Goal: Task Accomplishment & Management: Complete application form

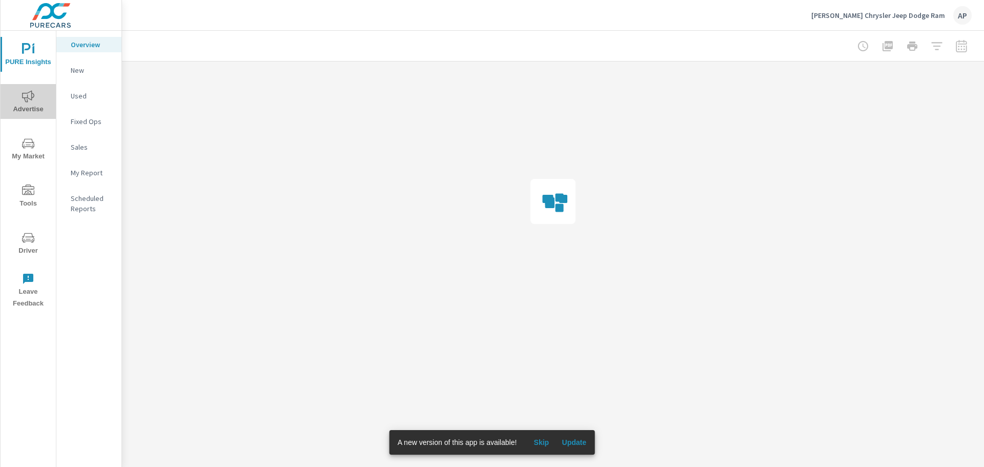
click at [31, 99] on icon "nav menu" at bounding box center [28, 96] width 12 height 12
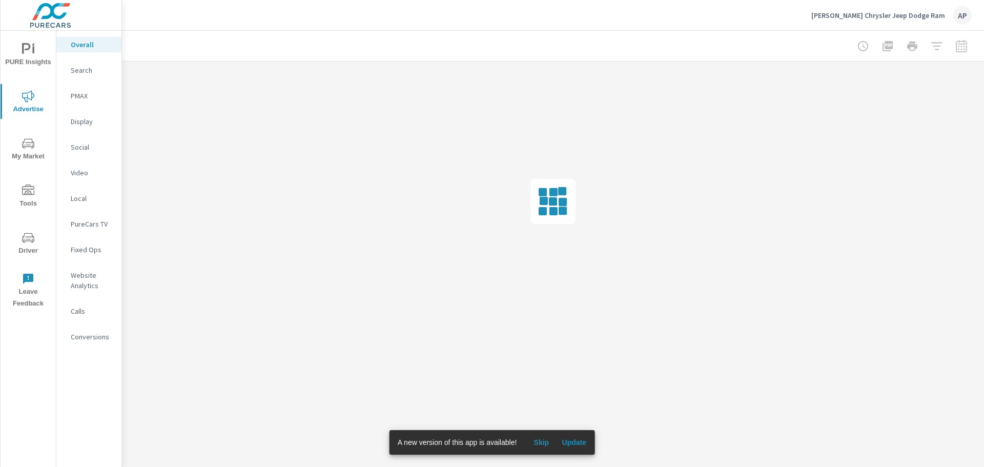
click at [31, 192] on icon "nav menu" at bounding box center [28, 190] width 12 height 12
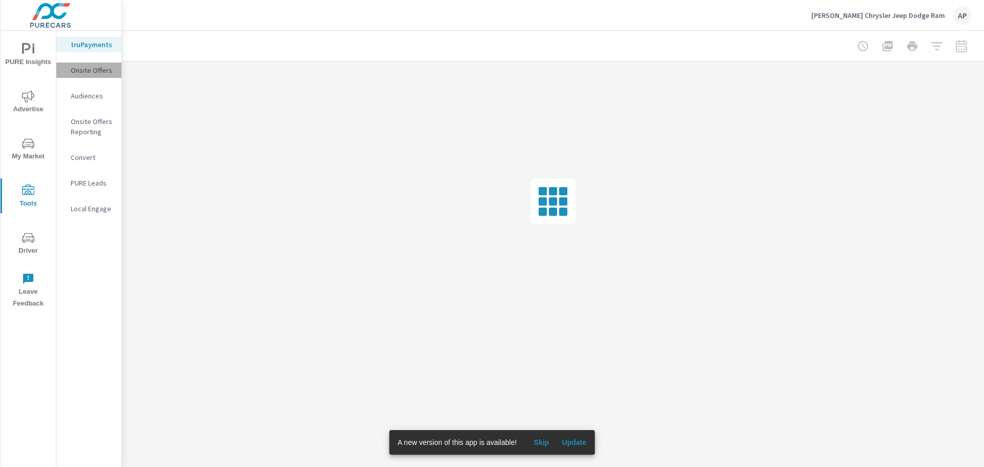
click at [94, 73] on p "Onsite Offers" at bounding box center [92, 70] width 43 height 10
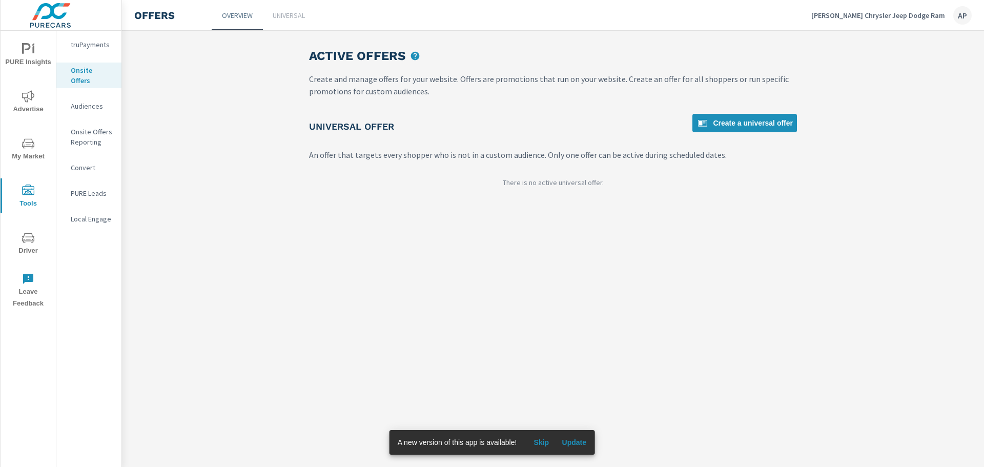
click at [585, 445] on span "Update" at bounding box center [574, 442] width 25 height 9
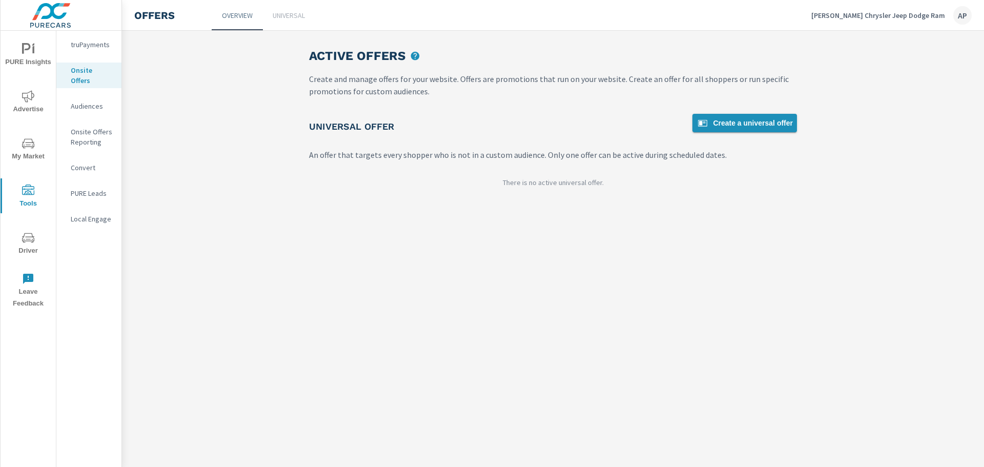
click at [743, 121] on span "Create a universal offer" at bounding box center [744, 123] width 96 height 12
click at [767, 122] on span "Create a universal offer" at bounding box center [744, 123] width 96 height 12
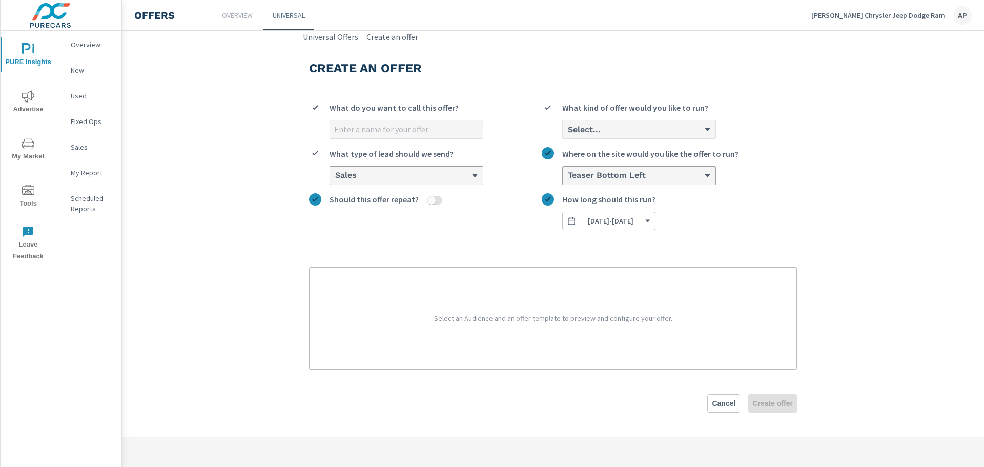
click at [419, 126] on input "What do you want to call this offer?" at bounding box center [406, 129] width 153 height 18
type input "4"
click at [523, 323] on p "Select an Audience and an offer template to preview and configure your offer." at bounding box center [553, 318] width 462 height 77
click at [704, 132] on div "Select..." at bounding box center [635, 130] width 137 height 10
click at [568, 132] on input "option Cash focused, 1 of 3. 3 results available. Use Up and Down to choose opt…" at bounding box center [567, 129] width 1 height 9
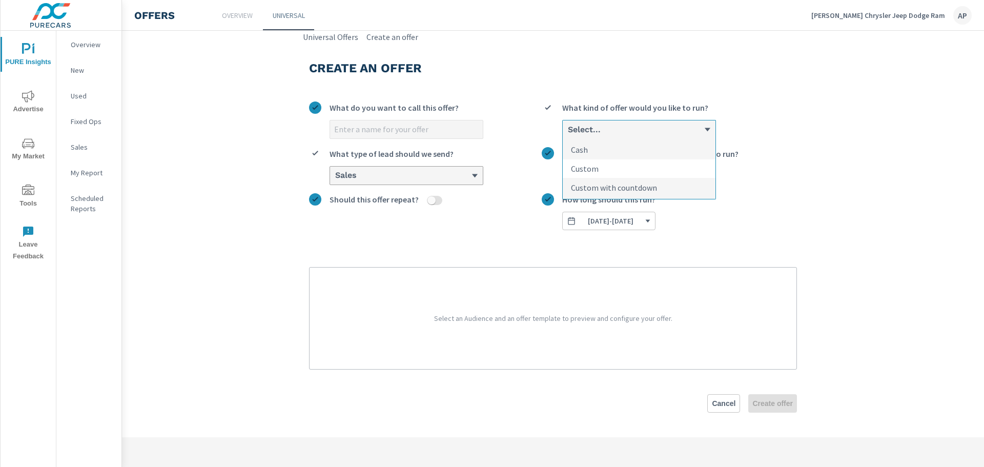
click at [665, 170] on li "Custom" at bounding box center [639, 168] width 153 height 19
click at [568, 134] on input "option Custom focused, 2 of 3. 3 results available. Use Up and Down to choose o…" at bounding box center [567, 129] width 1 height 9
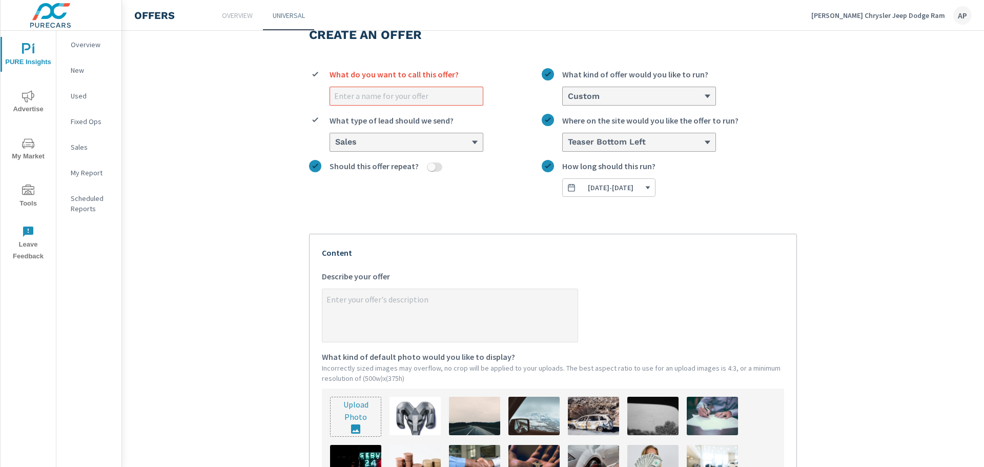
scroll to position [51, 0]
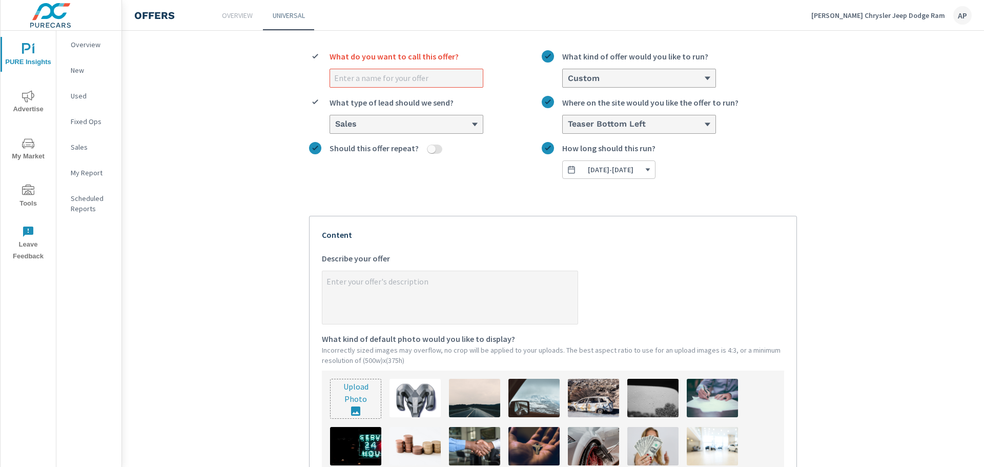
click at [429, 63] on div "What do you want to call this offer?" at bounding box center [406, 59] width 154 height 18
click at [429, 69] on input "What do you want to call this offer?" at bounding box center [406, 78] width 153 height 18
click at [428, 79] on input "What do you want to call this offer?" at bounding box center [406, 78] width 153 height 18
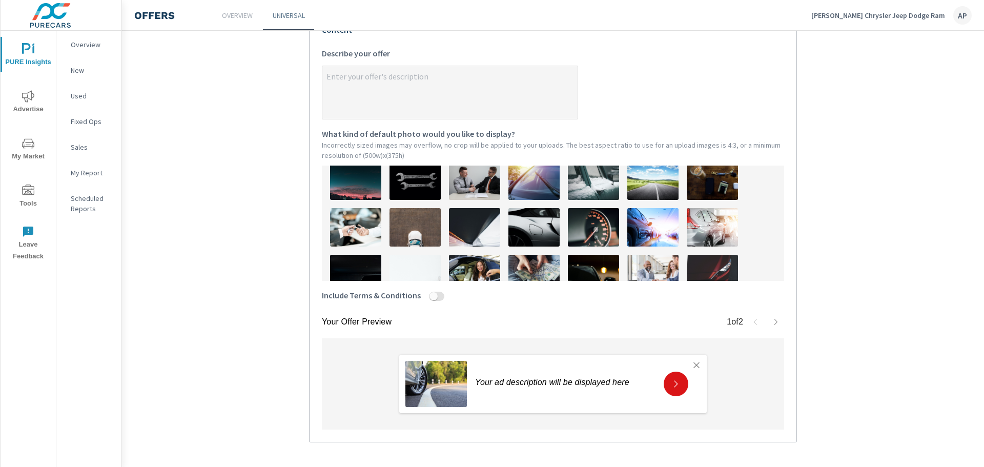
scroll to position [205, 0]
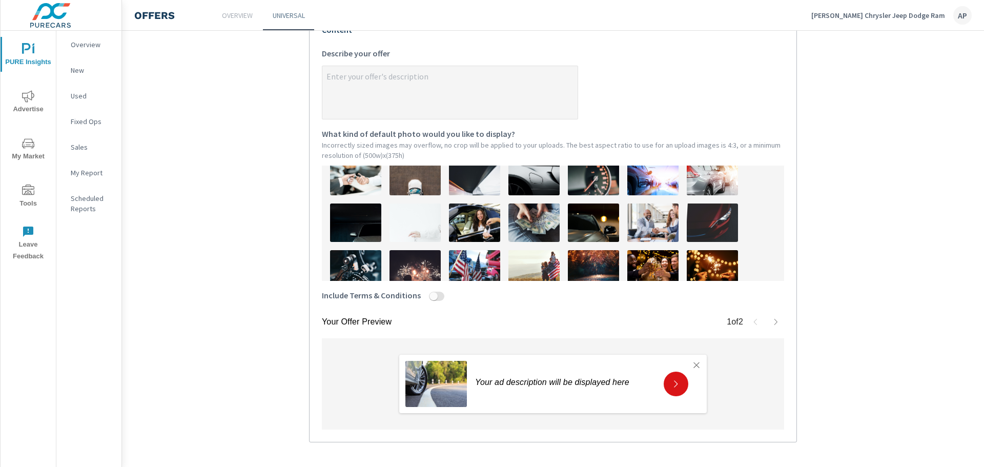
click at [540, 225] on img at bounding box center [533, 222] width 51 height 38
type textarea "x"
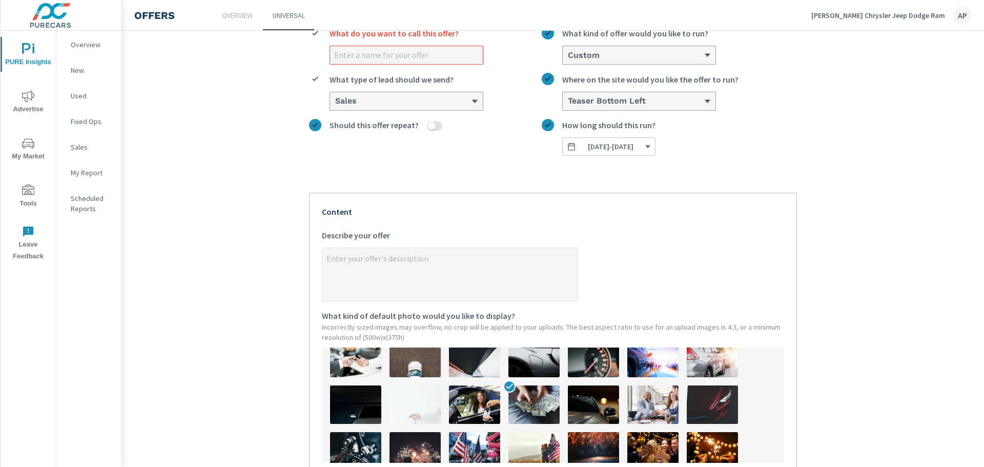
scroll to position [51, 0]
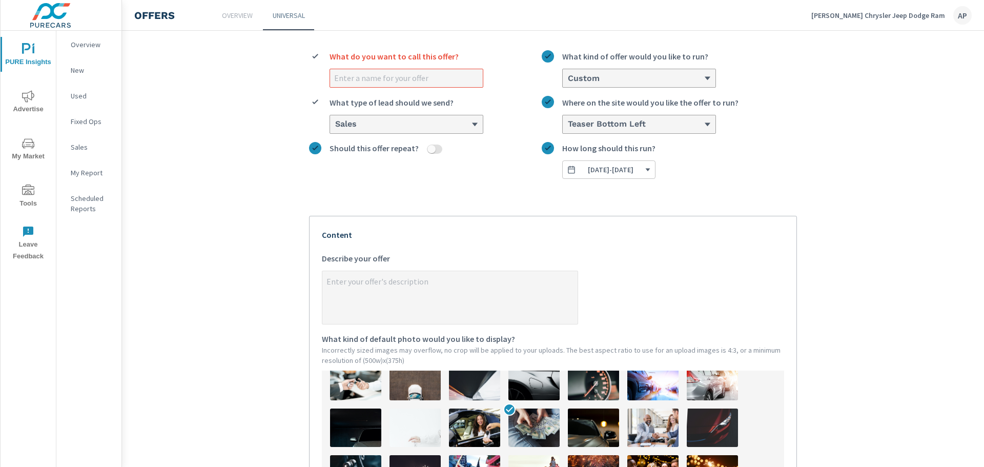
click at [386, 72] on input "What do you want to call this offer?" at bounding box center [406, 78] width 153 height 18
type input "S"
type textarea "x"
type input "Se"
type textarea "x"
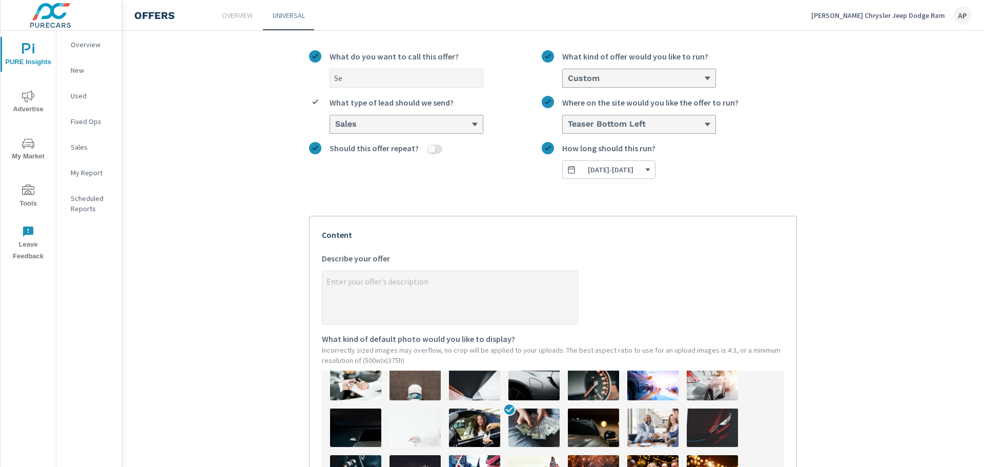
type input "Sep"
type textarea "x"
type input "Sept"
type textarea "x"
type input "Septe"
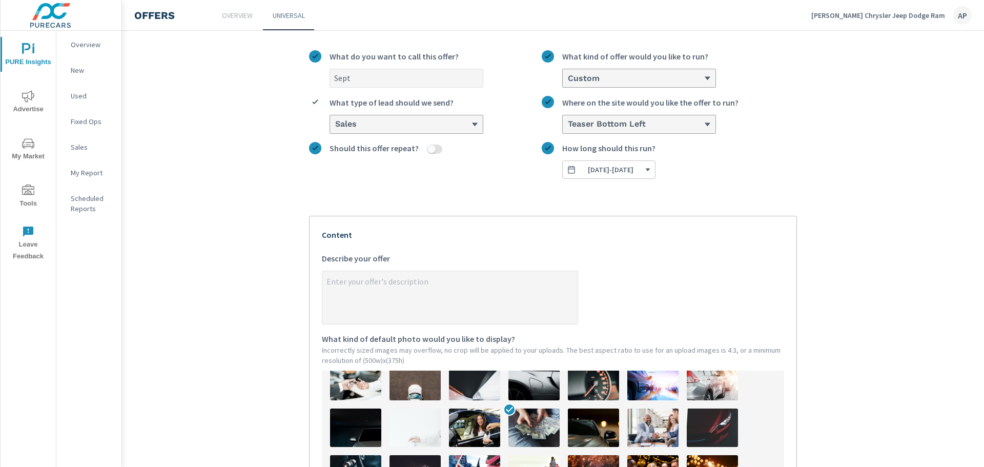
type textarea "x"
type input "Septem"
type textarea "x"
type input "Septemb"
type textarea "x"
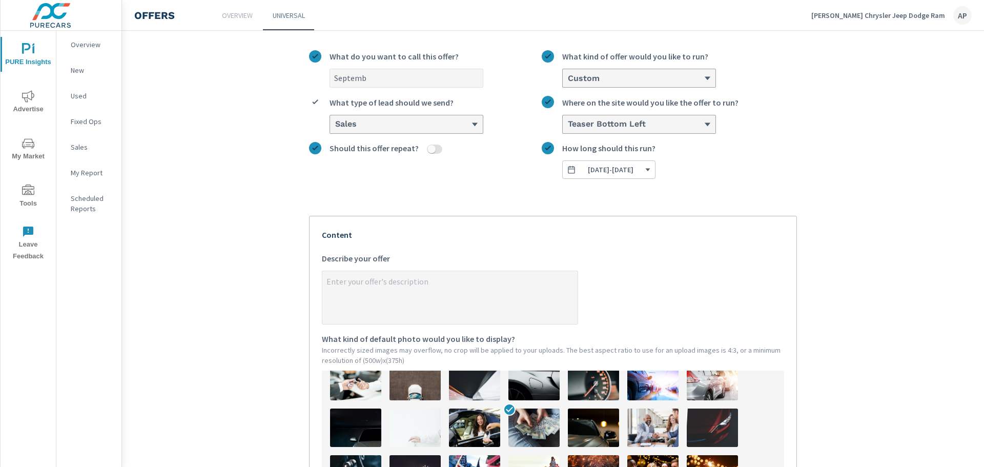
type input "Septembe"
type textarea "x"
type input "September"
type textarea "x"
type input "September"
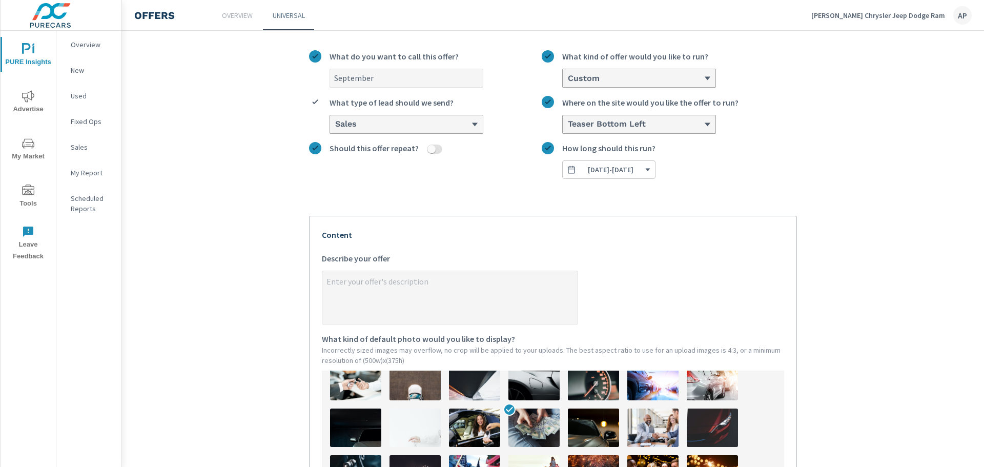
type textarea "x"
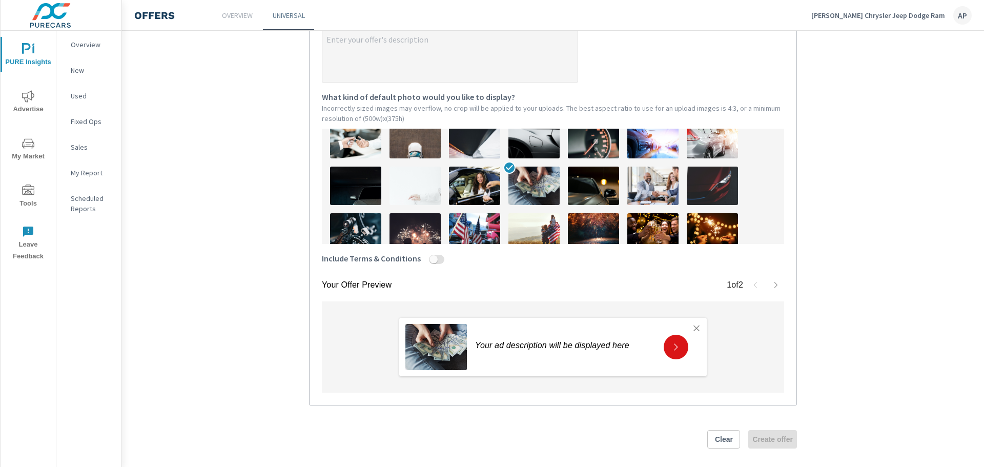
scroll to position [301, 0]
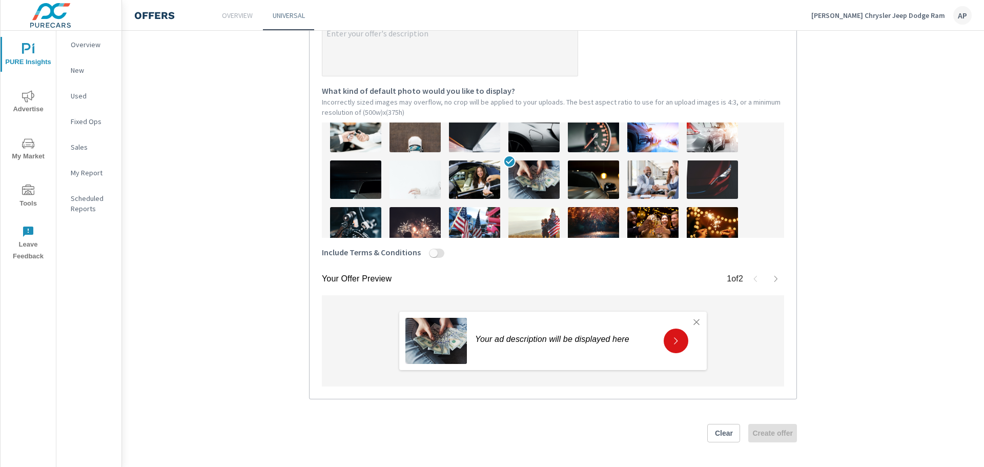
type input "September"
click at [426, 253] on input "Include Terms & Conditions" at bounding box center [433, 253] width 25 height 9
checkbox input "true"
type textarea "x"
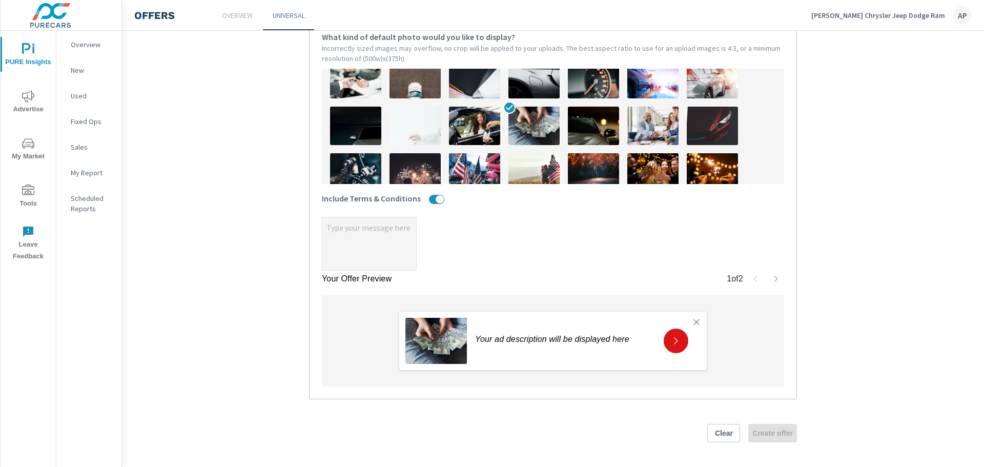
scroll to position [355, 0]
click at [343, 229] on textarea "x" at bounding box center [369, 244] width 94 height 51
click at [772, 279] on icon "button" at bounding box center [776, 279] width 8 height 8
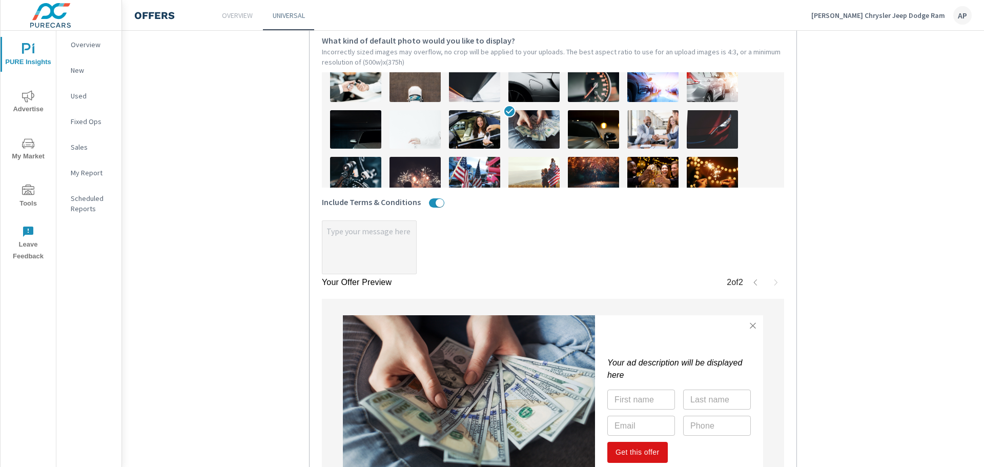
scroll to position [332, 0]
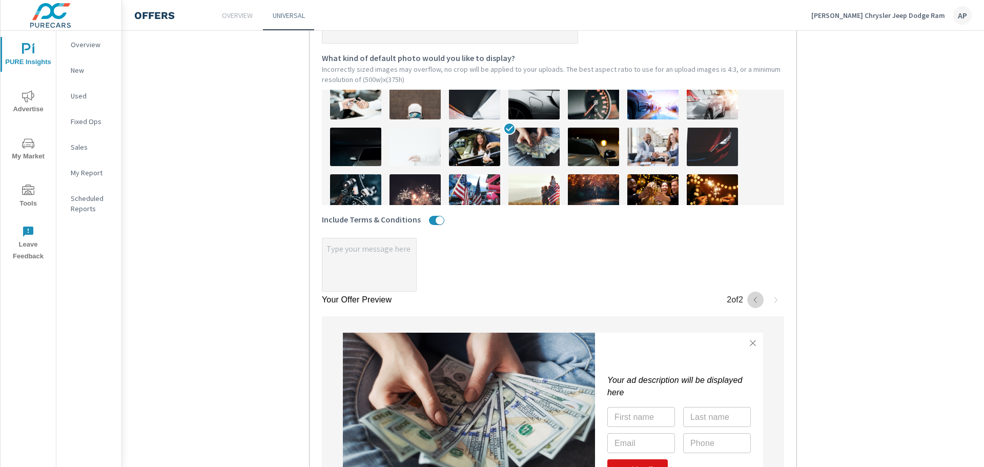
click at [751, 300] on icon "button" at bounding box center [755, 300] width 8 height 8
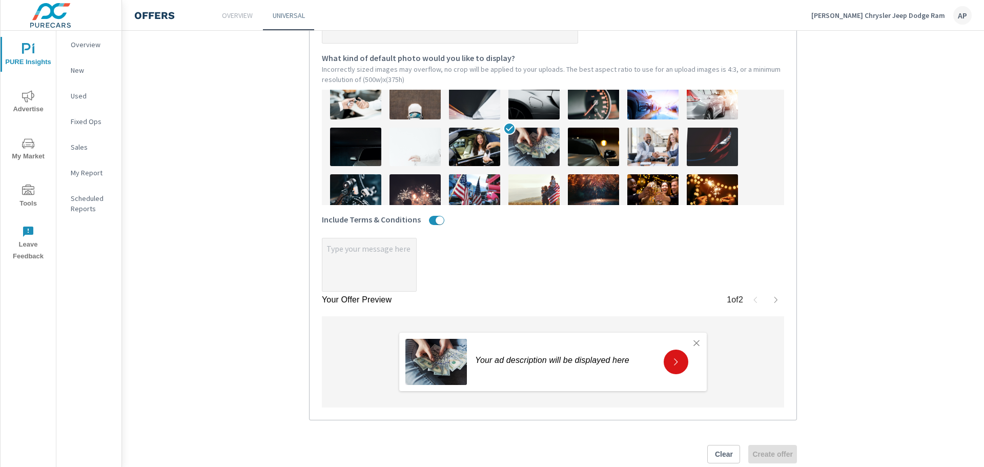
type textarea "x"
click at [338, 249] on textarea "x" at bounding box center [369, 265] width 94 height 51
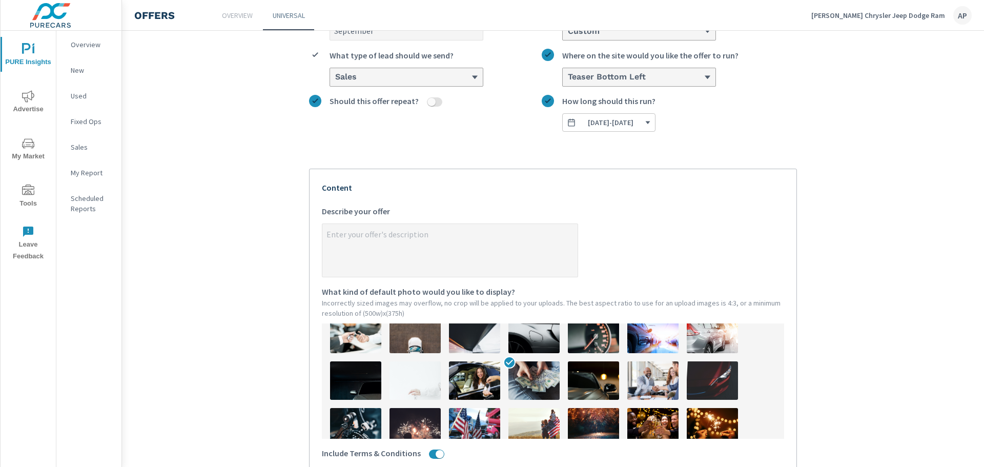
scroll to position [102, 0]
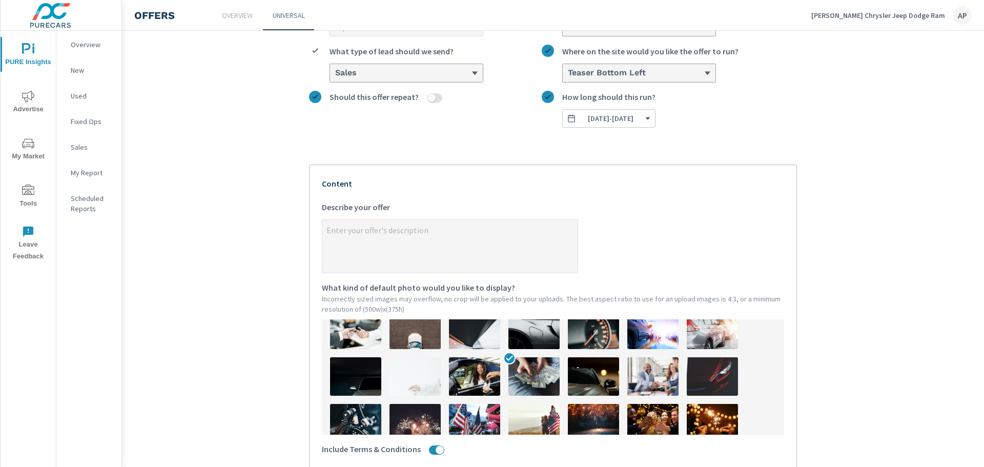
type textarea "x"
click at [366, 231] on textarea "x Describe your offer" at bounding box center [449, 246] width 255 height 51
type textarea "T"
type textarea "x"
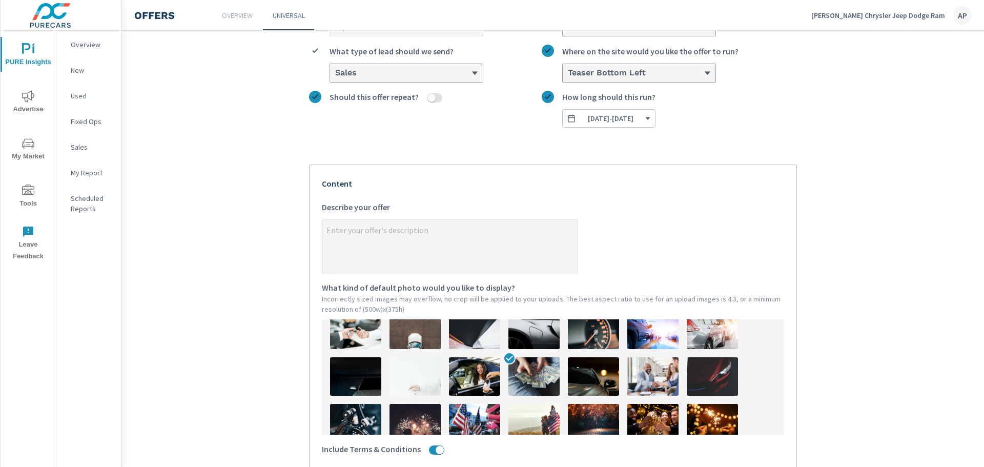
type textarea "x"
type textarea "Ta"
type textarea "x"
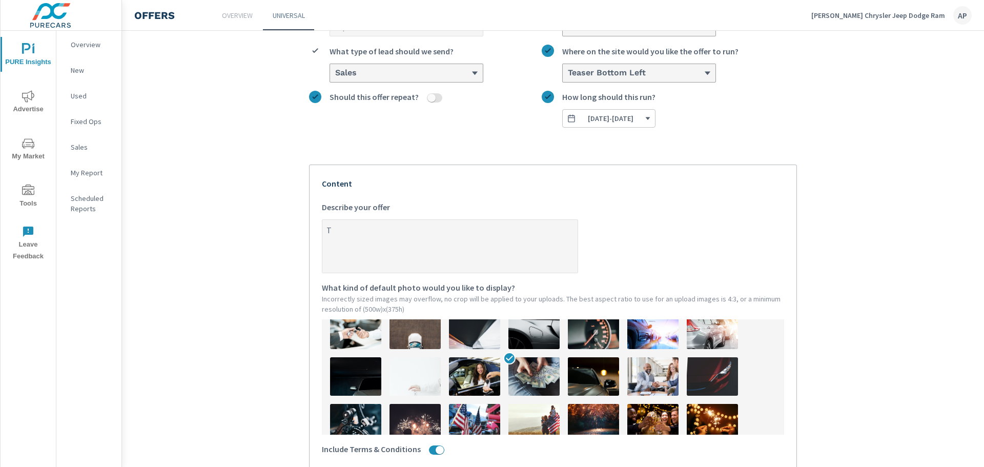
type textarea "x"
type textarea "Tak"
type textarea "x"
type textarea "Take"
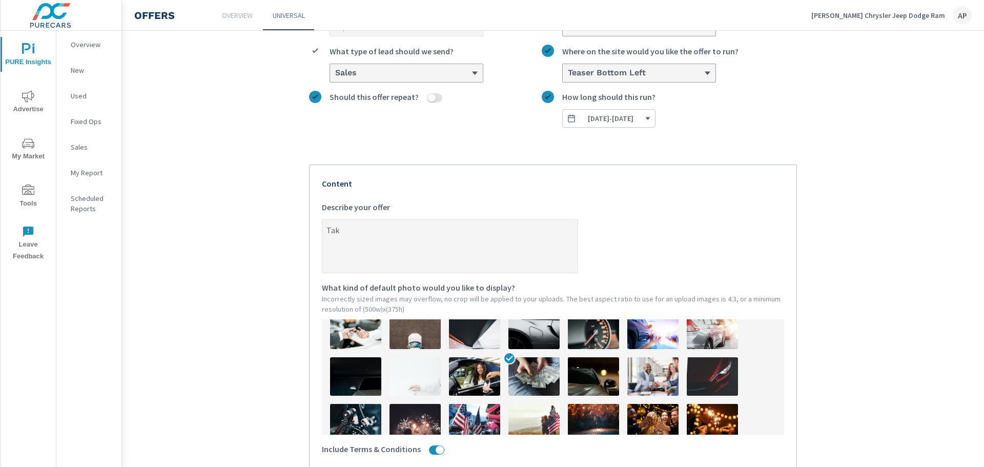
type textarea "x"
type textarea "Take"
type textarea "x"
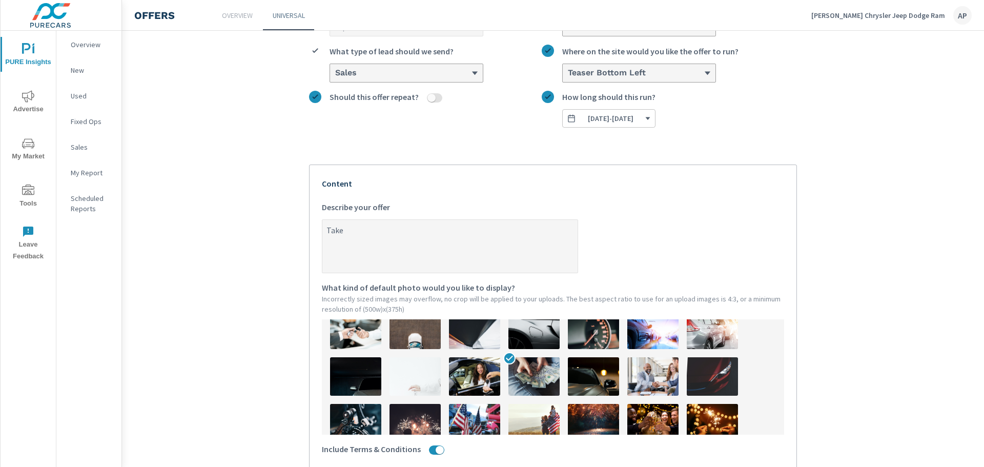
type textarea "Take a"
type textarea "x"
type textarea "Take ad"
type textarea "x"
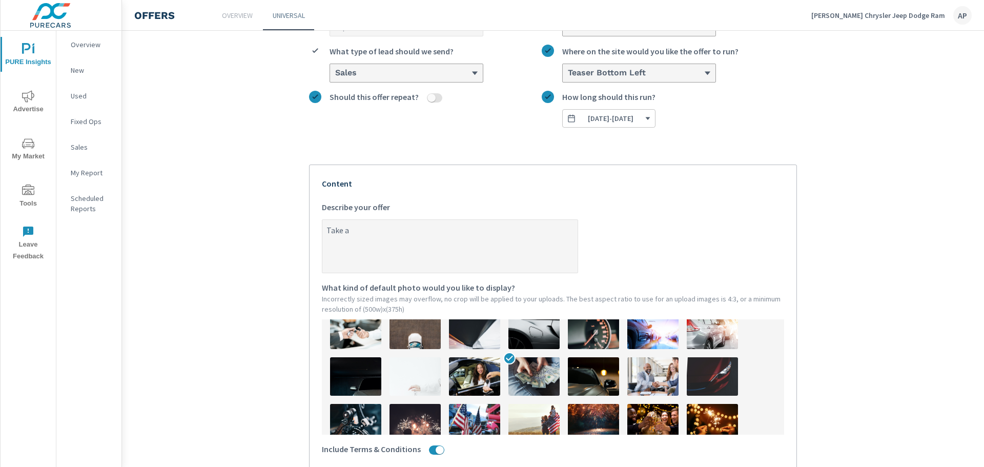
type textarea "x"
type textarea "Take adv"
type textarea "x"
type textarea "Take adva"
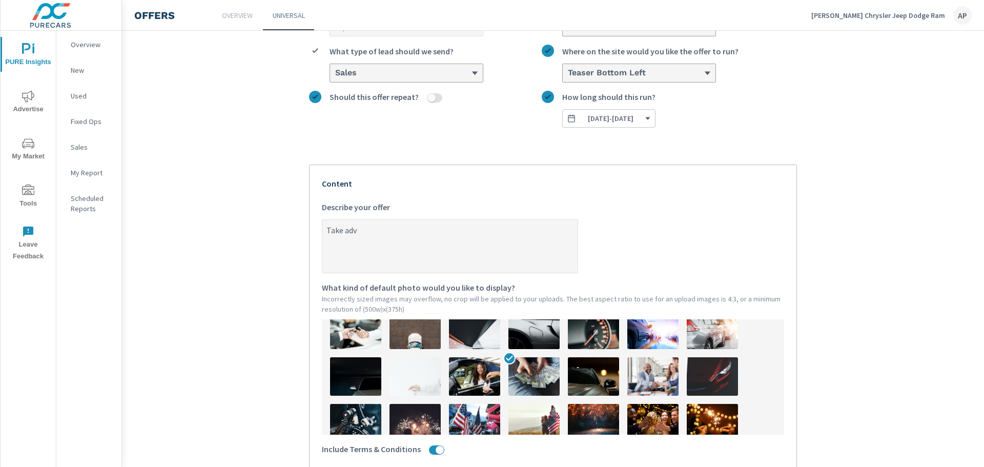
type textarea "x"
type textarea "Take advan"
type textarea "x"
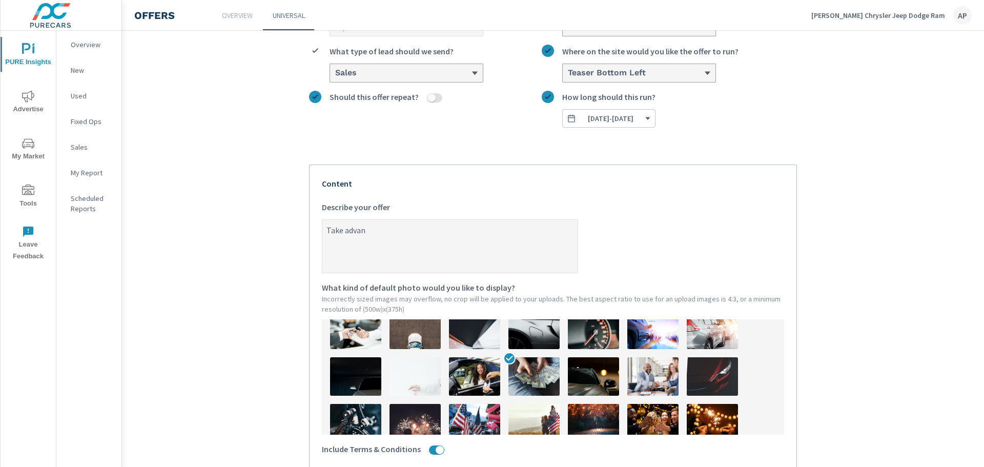
type textarea "Take advant"
type textarea "x"
type textarea "Take advanta"
type textarea "x"
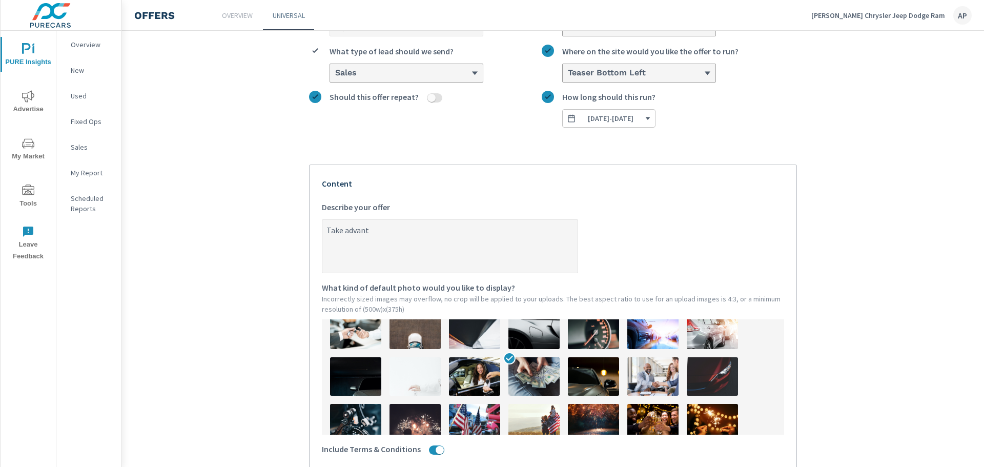
type textarea "x"
type textarea "Take advantag"
type textarea "x"
type textarea "Take advantage"
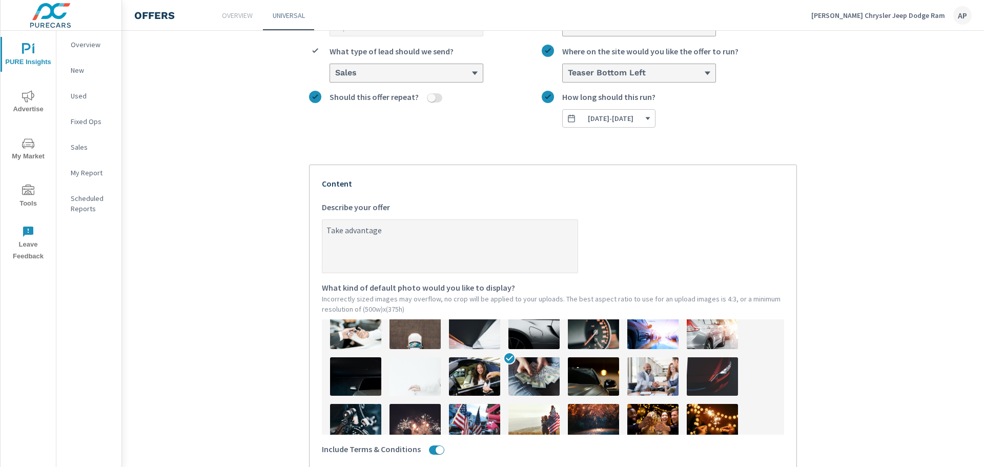
type textarea "x"
type textarea "Take advantage"
type textarea "x"
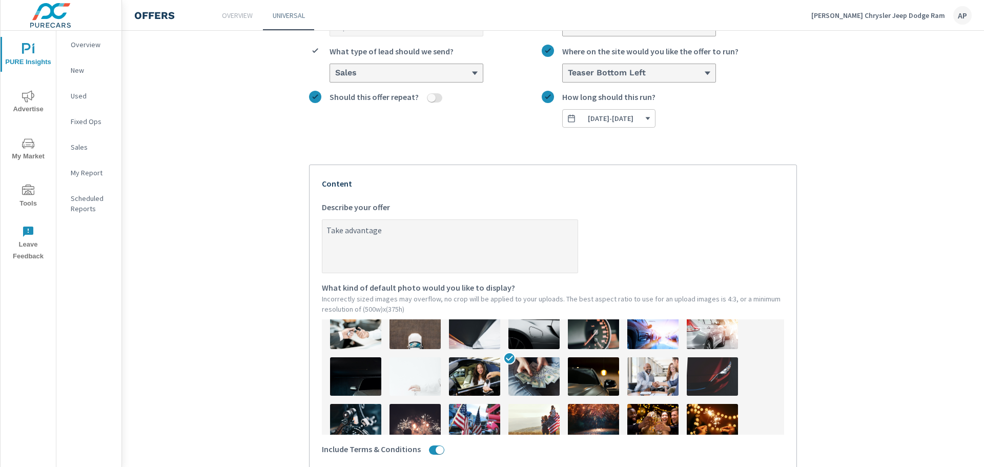
type textarea "Take advantage o"
type textarea "x"
type textarea "Take advantage of"
type textarea "x"
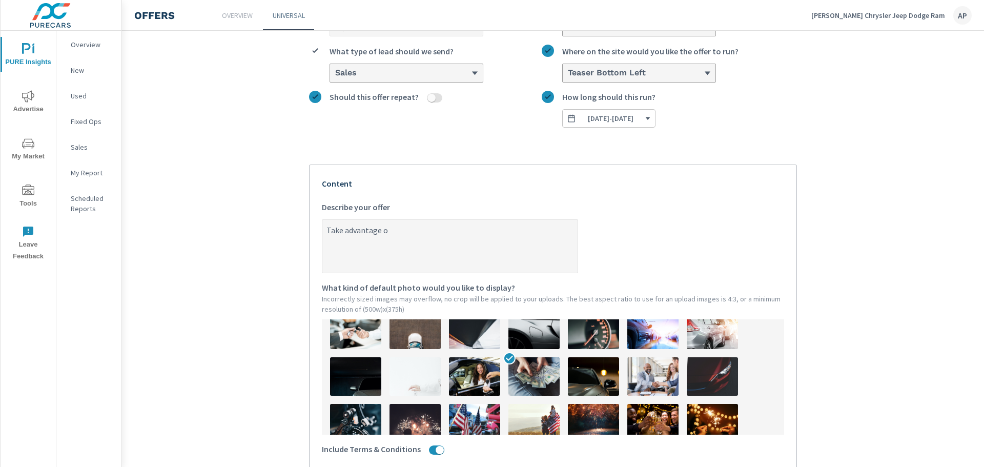
type textarea "x"
type textarea "Take advantage of"
type textarea "x"
type textarea "Take advantage of a"
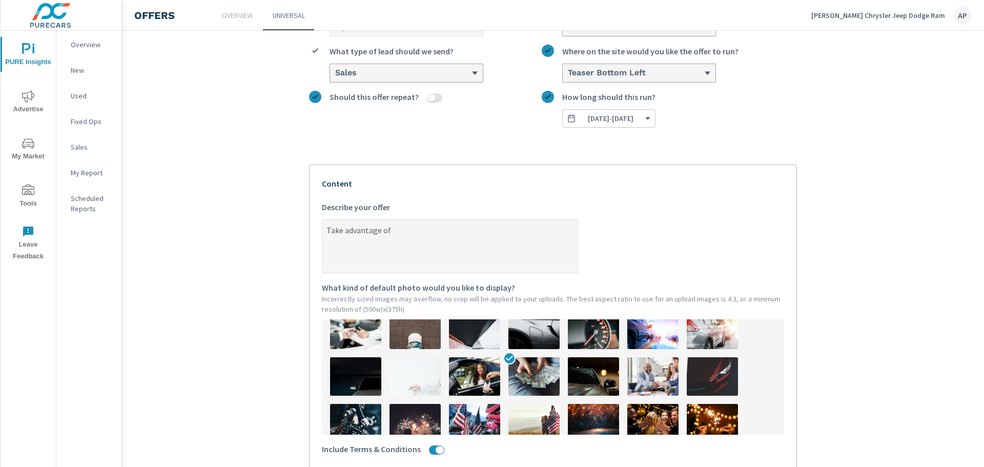
type textarea "x"
type textarea "Take advantage of a"
type textarea "x"
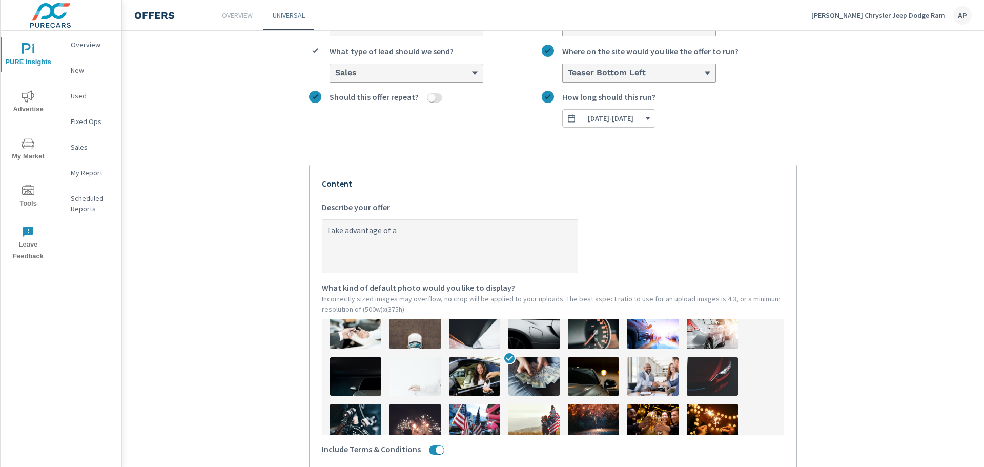
type textarea "Take advantage of a L"
type textarea "x"
type textarea "Take advantage of a Le"
type textarea "x"
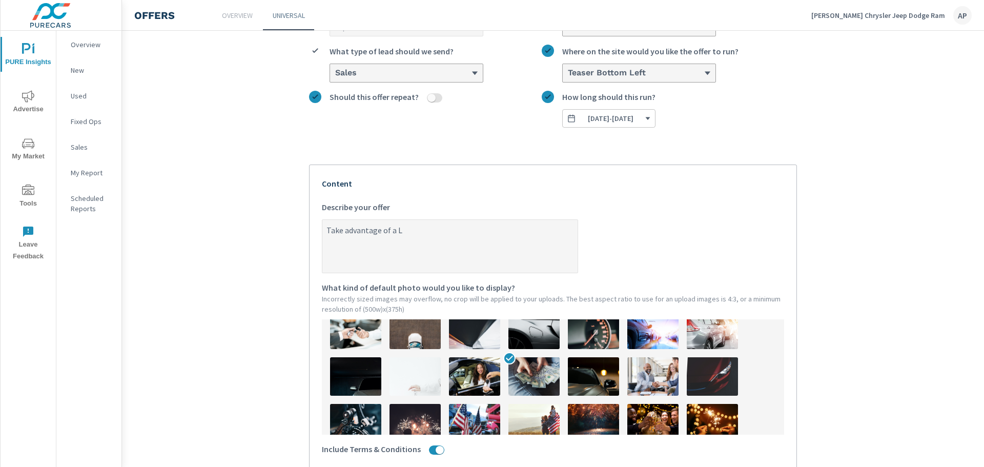
type textarea "x"
type textarea "Take advantage of a Lea"
type textarea "x"
type textarea "Take advantage of a Leas"
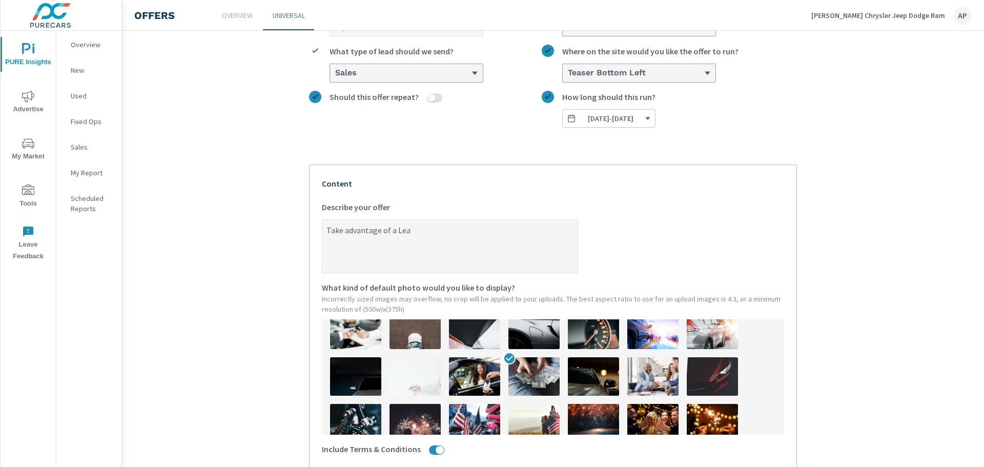
type textarea "x"
type textarea "Take advantage of a Lease"
type textarea "x"
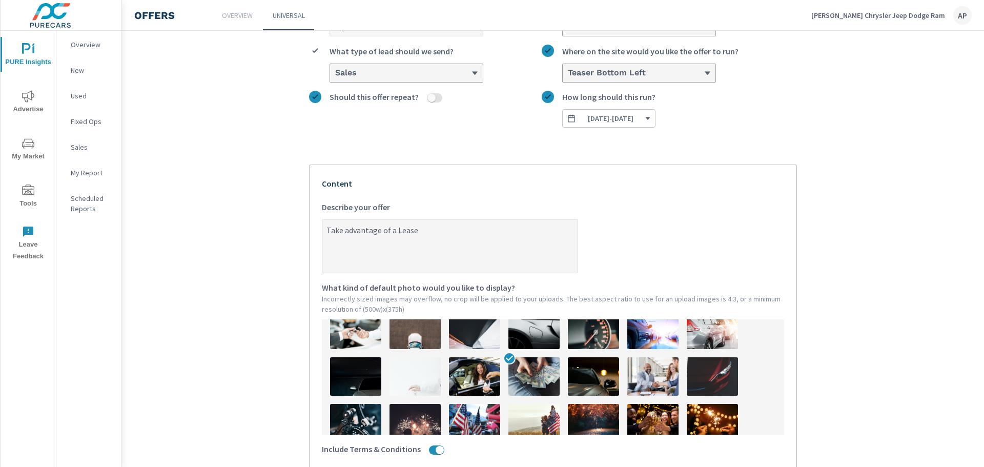
type textarea "Take advantage of a Lease"
type textarea "x"
type textarea "Take advantage of a Lease p"
type textarea "x"
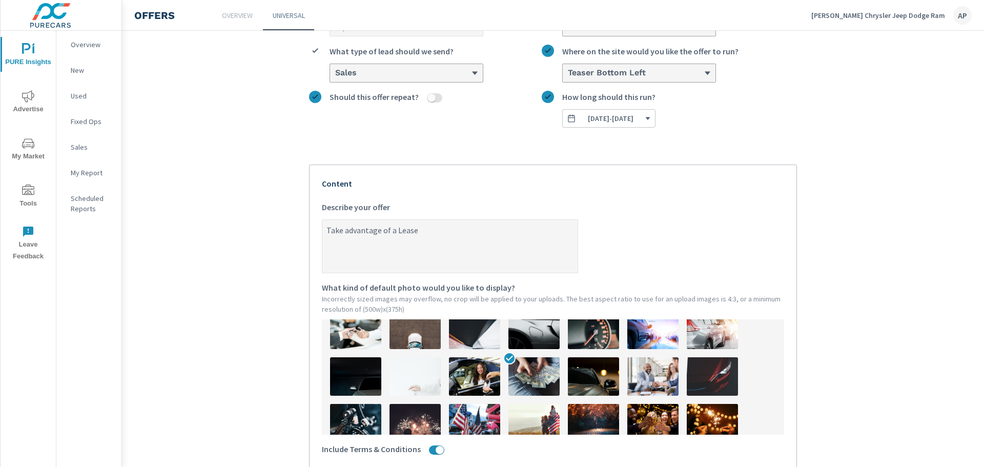
type textarea "x"
type textarea "Take advantage of a Lease pa"
type textarea "x"
type textarea "Take advantage of a Lease pay"
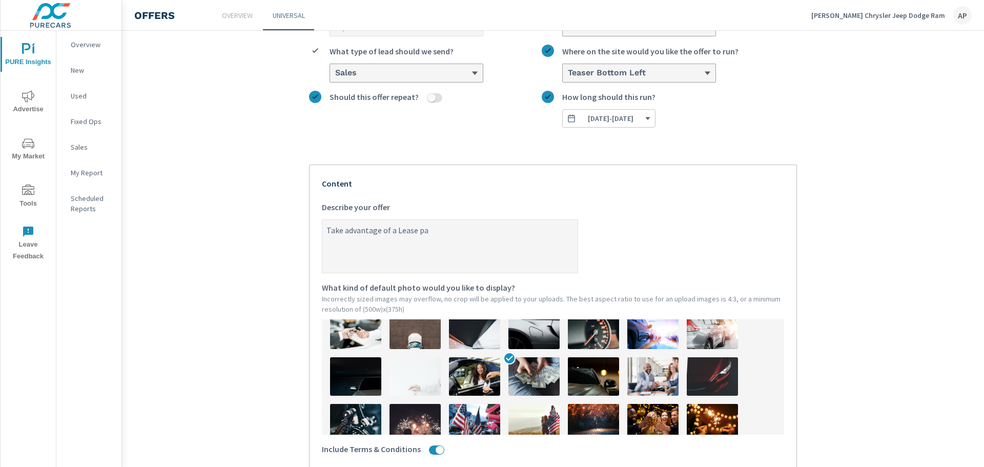
type textarea "x"
type textarea "Take advantage of a Lease paym"
type textarea "x"
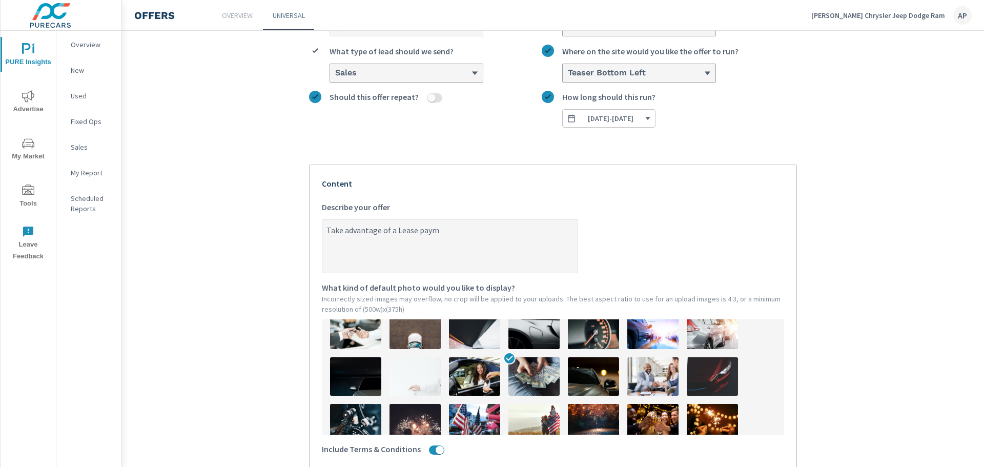
type textarea "Take advantage of a Lease payme"
type textarea "x"
type textarea "Take advantage of a Lease paymen"
type textarea "x"
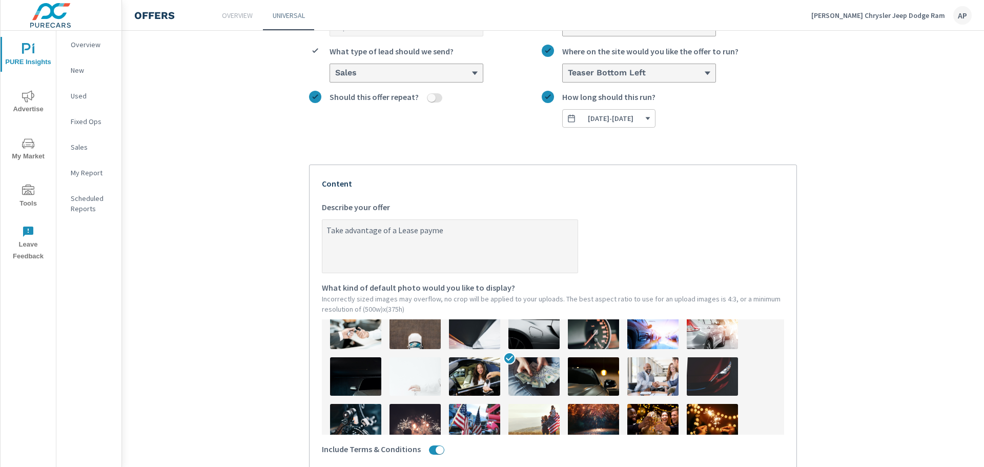
type textarea "x"
type textarea "Take advantage of a Lease payment"
type textarea "x"
type textarea "Take advantage of a Lease payment"
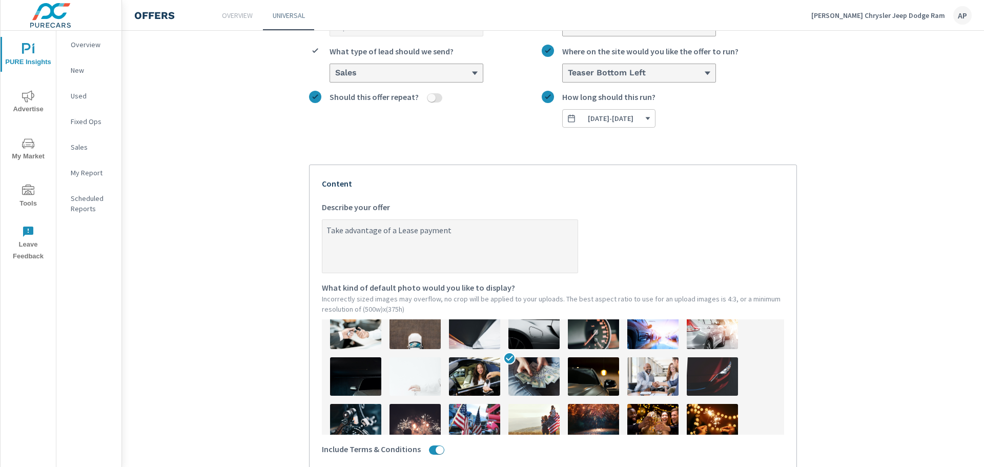
type textarea "x"
type textarea "Take advantage of a Lease payment o"
type textarea "x"
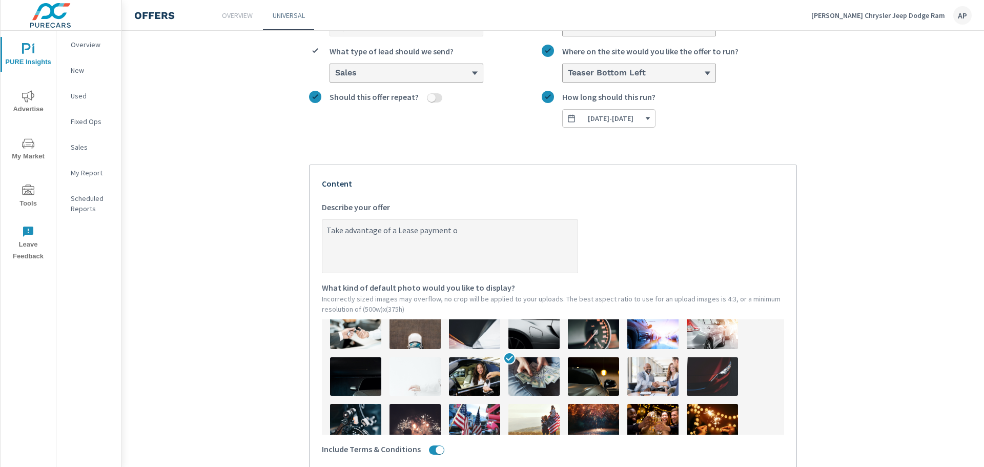
type textarea "Take advantage of a Lease payment of"
type textarea "x"
type textarea "Take advantage of a Lease payment of"
type textarea "x"
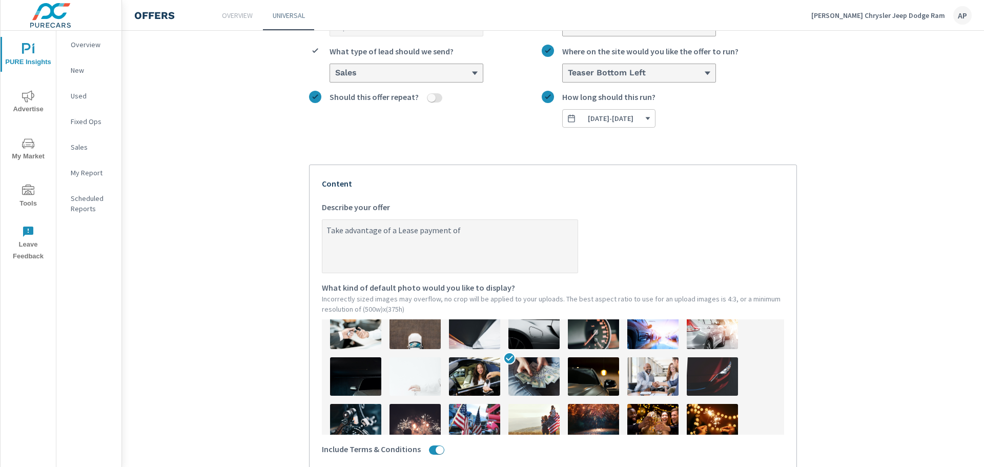
type textarea "x"
type textarea "Take advantage of a Lease payment of 4"
type textarea "x"
type textarea "Take advantage of a Lease payment of 42"
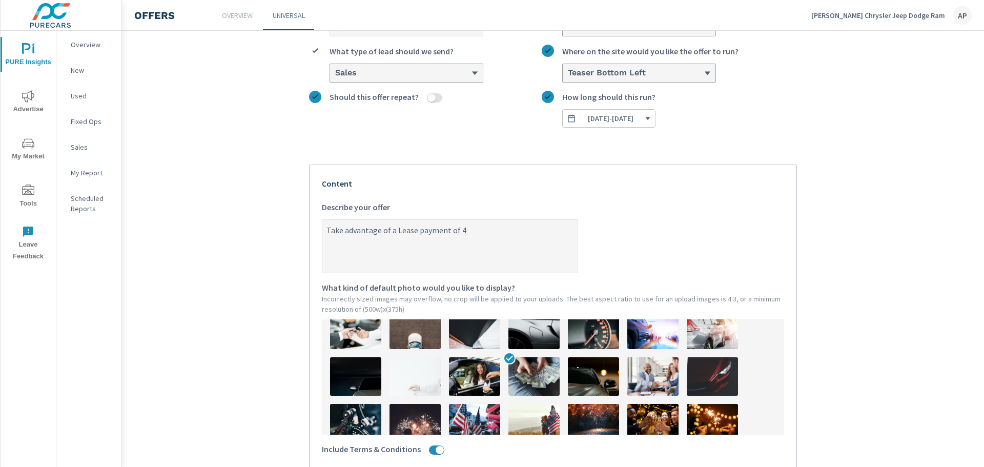
type textarea "x"
type textarea "Take advantage of a Lease payment of 426"
type textarea "x"
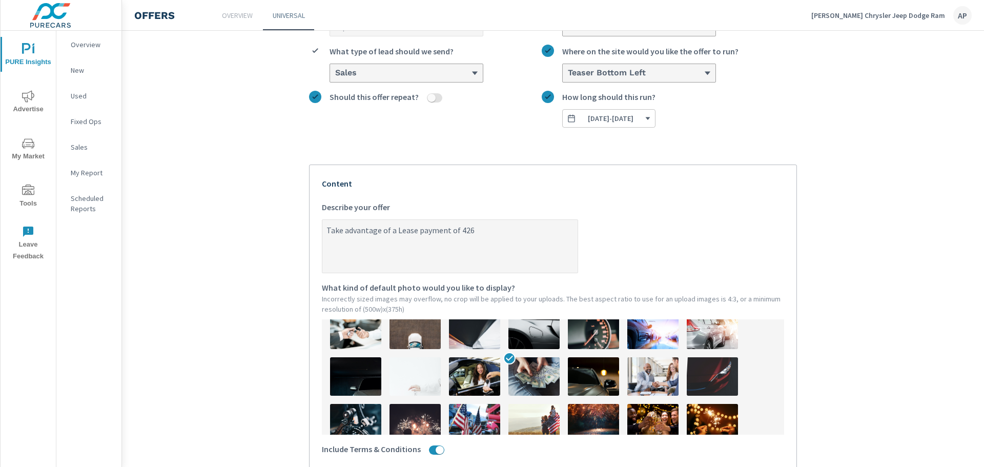
type textarea "Take advantage of a Lease payment of 426"
type textarea "x"
type textarea "Take advantage of a Lease payment of 426 p"
type textarea "x"
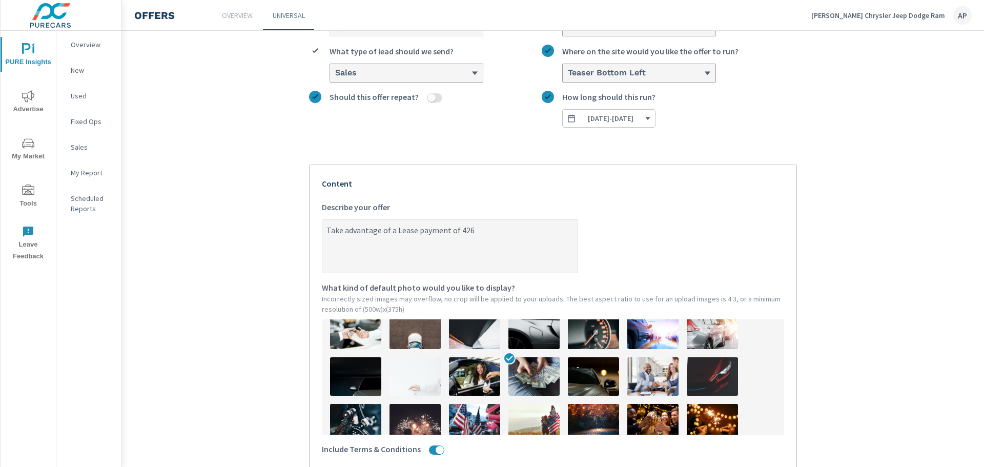
type textarea "x"
type textarea "Take advantage of a Lease payment of 426 pe"
type textarea "x"
type textarea "Take advantage of a Lease payment of 426 per"
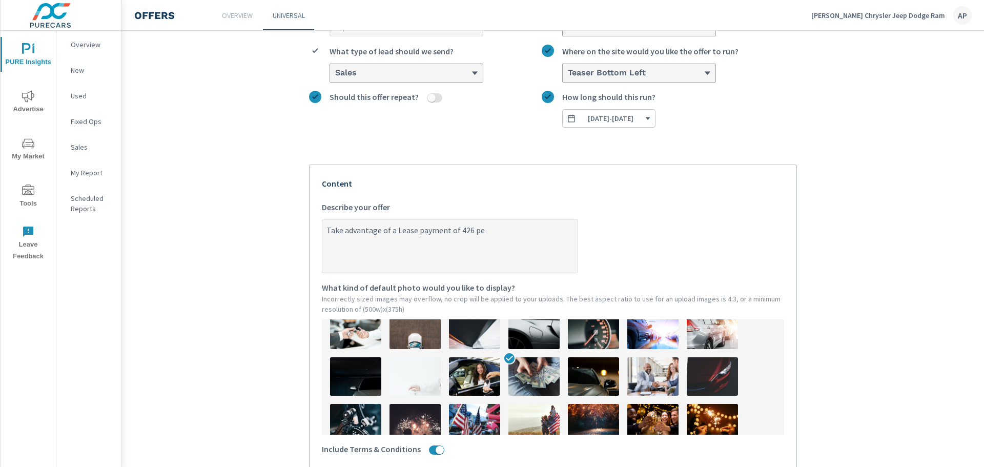
type textarea "x"
type textarea "Take advantage of a Lease payment of 426 per"
type textarea "x"
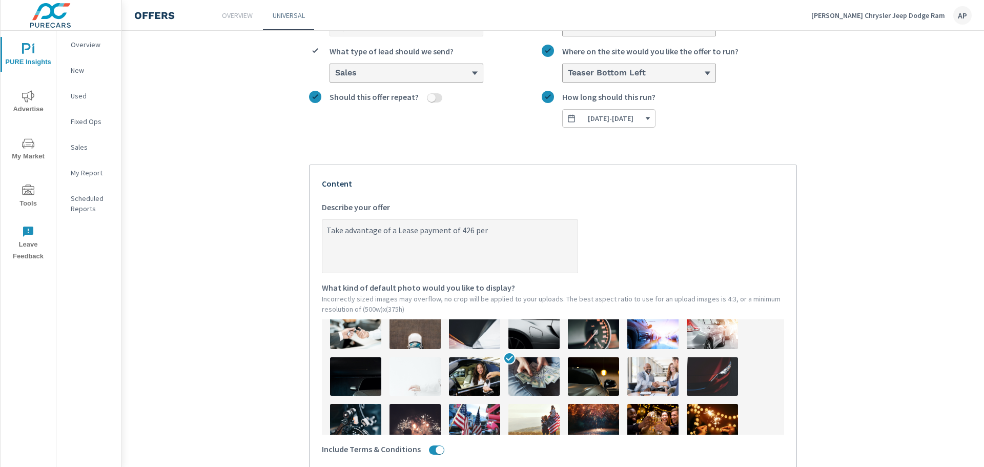
type textarea "Take advantage of a Lease payment of 426 per m"
type textarea "x"
type textarea "Take advantage of a Lease payment of 426 per m"
type textarea "x"
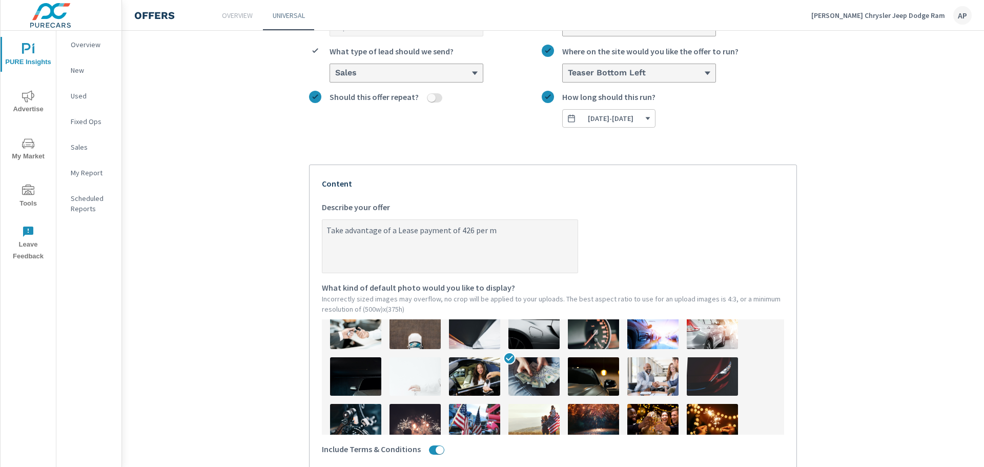
type textarea "x"
type textarea "Take advantage of a Lease payment of 426 per m o"
type textarea "x"
type textarea "Take advantage of a Lease payment of 426 per m"
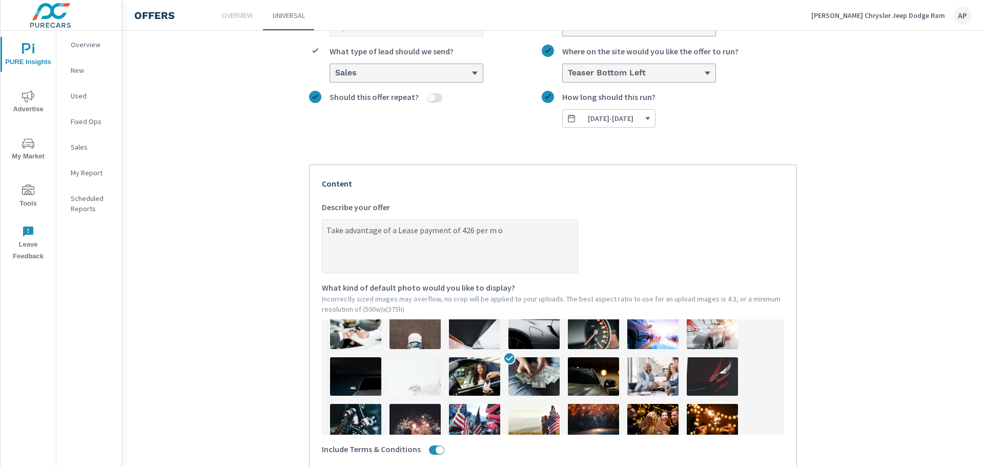
type textarea "x"
type textarea "Take advantage of a Lease payment of 426 per m"
type textarea "x"
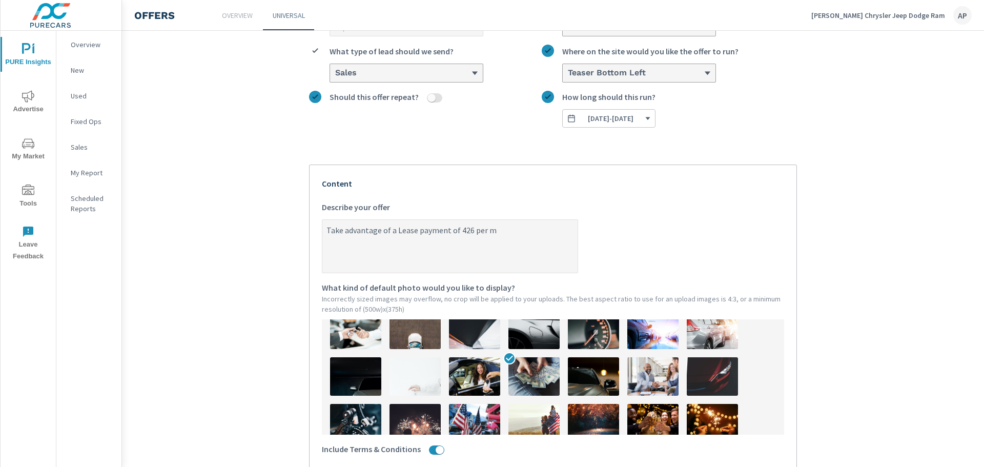
type textarea "Take advantage of a Lease payment of 426 per mo"
type textarea "x"
type textarea "Take advantage of a Lease payment of 426 per mon"
type textarea "x"
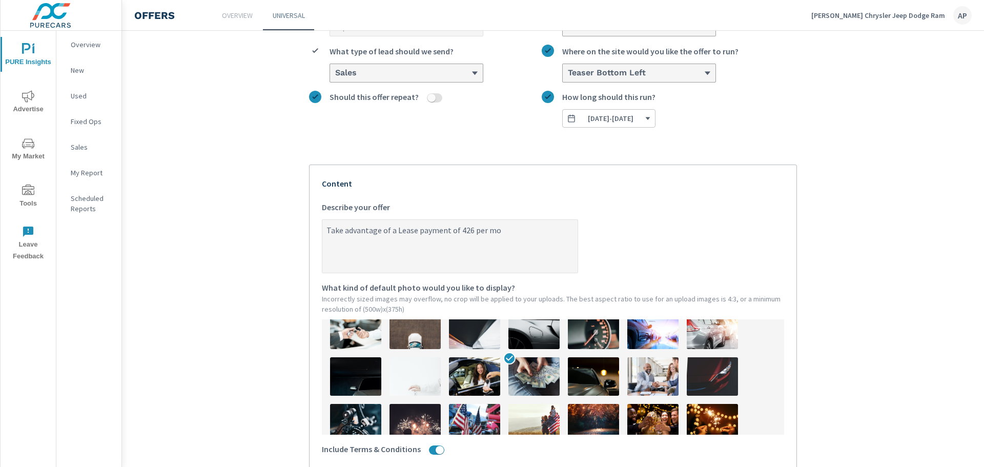
type textarea "x"
type textarea "Take advantage of a Lease payment of 426 per mont"
type textarea "x"
type textarea "Take advantage of a Lease payment of 426 per month"
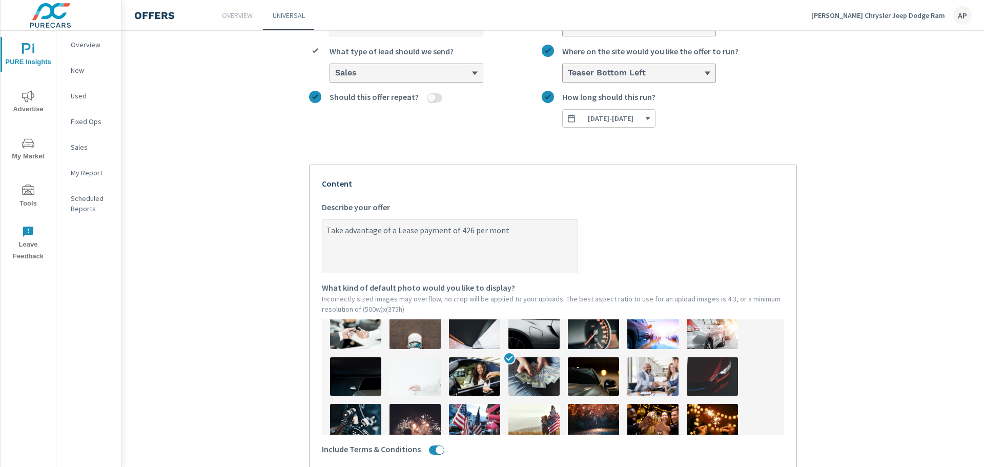
type textarea "x"
type textarea "Take advantage of a Lease payment of 426 per month"
type textarea "x"
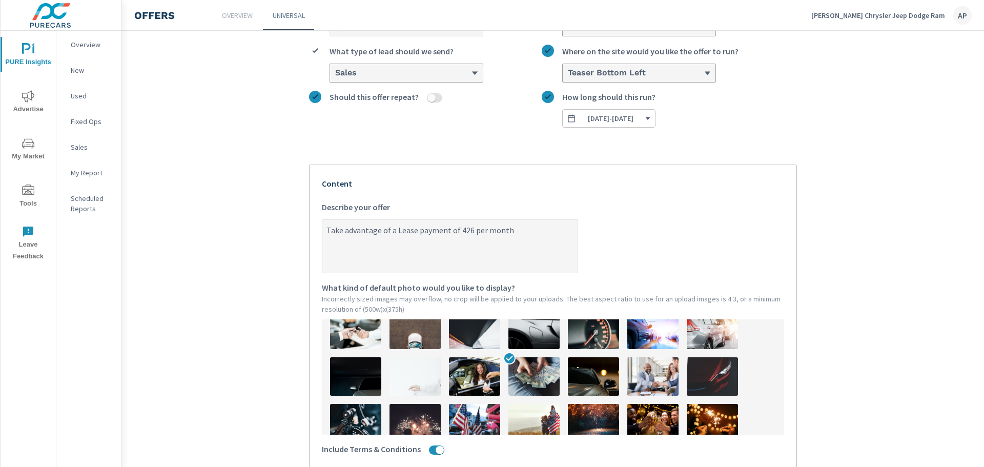
type textarea "Take advantage of a Lease payment of 426 per month"
type textarea "x"
type textarea "Take advantage of a Lease payment of 426 per month"
click at [358, 242] on textarea "Take advantage of a Lease payment of 426 per month. 0% APR financing available" at bounding box center [449, 246] width 255 height 51
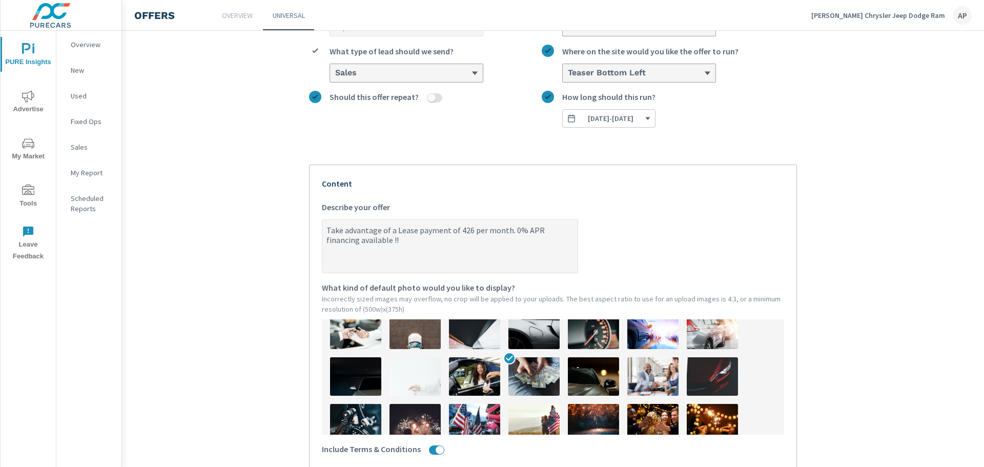
drag, startPoint x: 505, startPoint y: 233, endPoint x: 511, endPoint y: 232, distance: 6.7
click at [505, 233] on textarea "Take advantage of a Lease payment of 426 per month. 0% APR financing available …" at bounding box center [449, 246] width 255 height 51
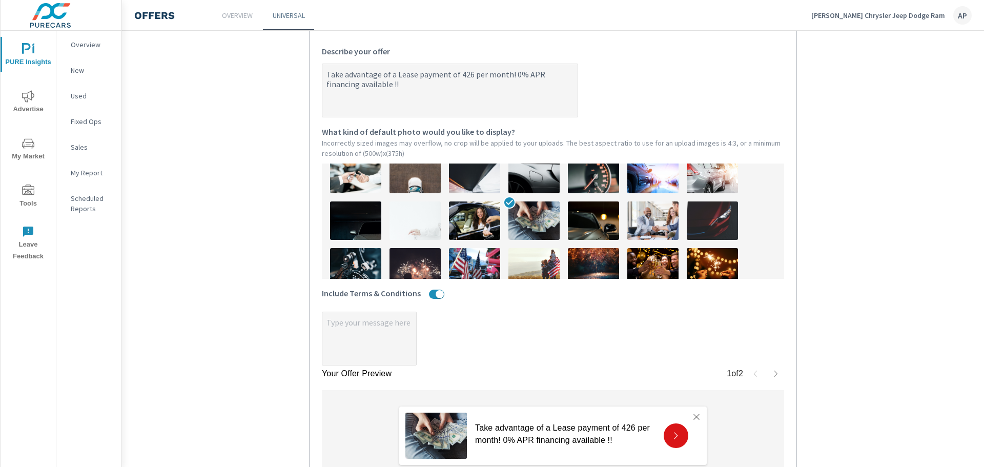
scroll to position [355, 0]
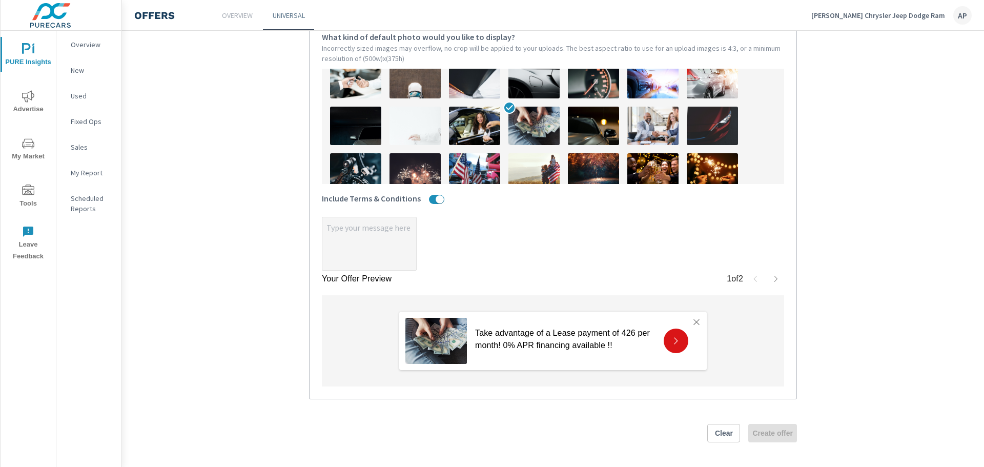
click at [337, 230] on textarea "x" at bounding box center [369, 244] width 94 height 51
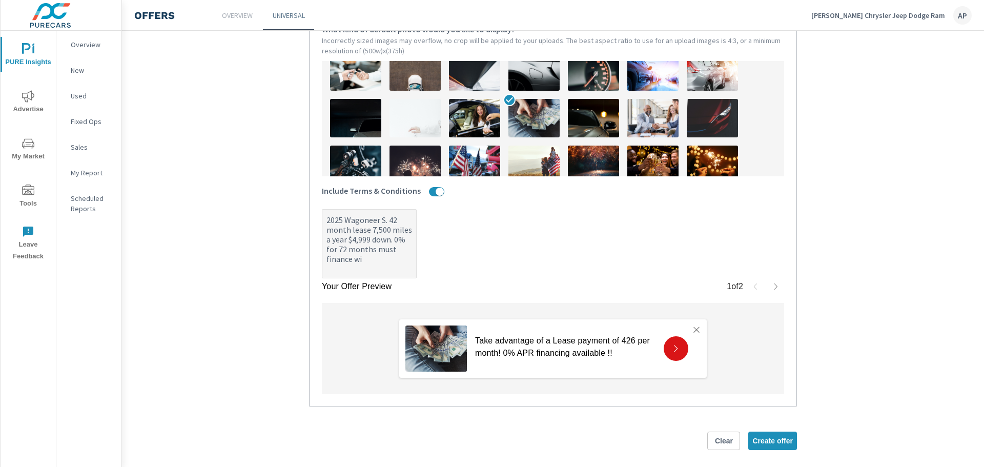
scroll to position [370, 0]
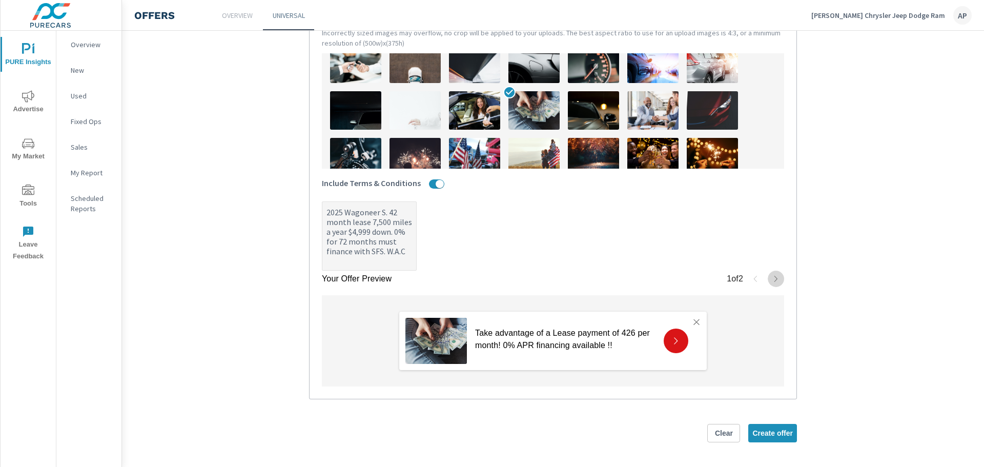
click at [772, 280] on icon "button" at bounding box center [776, 279] width 8 height 8
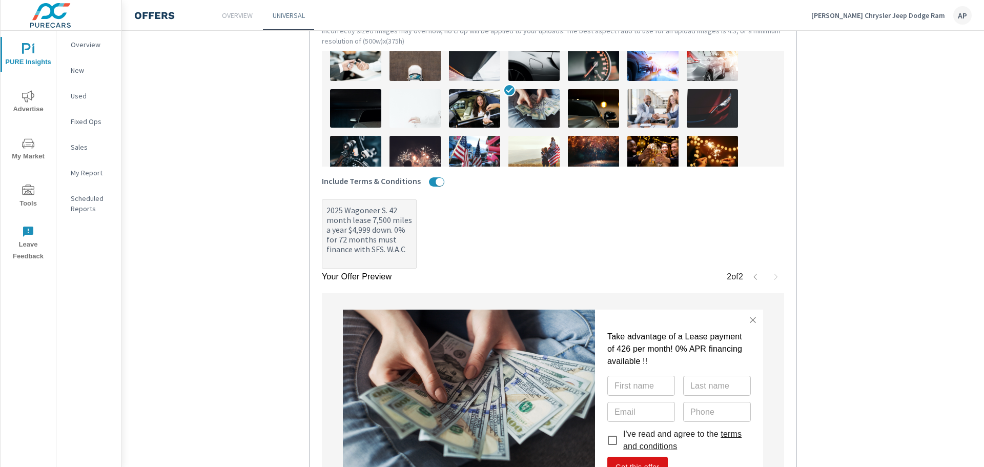
click at [751, 276] on icon "button" at bounding box center [755, 277] width 8 height 8
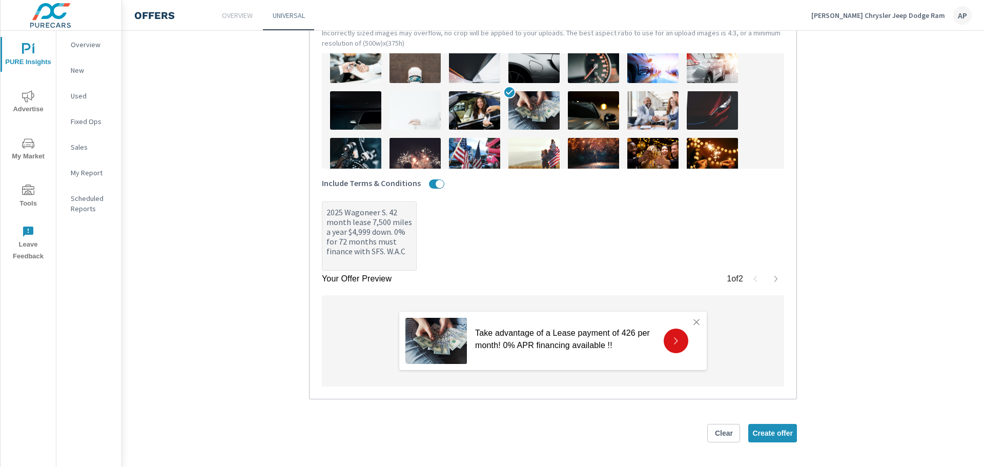
click at [363, 212] on textarea "2025 Wagoneer S. 42 month lease 7,500 miles a year $4,999 down. 0% for 72 month…" at bounding box center [369, 236] width 94 height 67
click at [380, 212] on textarea "2025 Wagoneer S. 42 month lease 7,500 miles a year $4,999 down. 0% for 72 month…" at bounding box center [369, 236] width 94 height 67
click at [346, 235] on textarea "2025 Wagoneer S. 42 month lease 7,500 miles a year $4,999 down. 0% for 72 month…" at bounding box center [369, 236] width 94 height 67
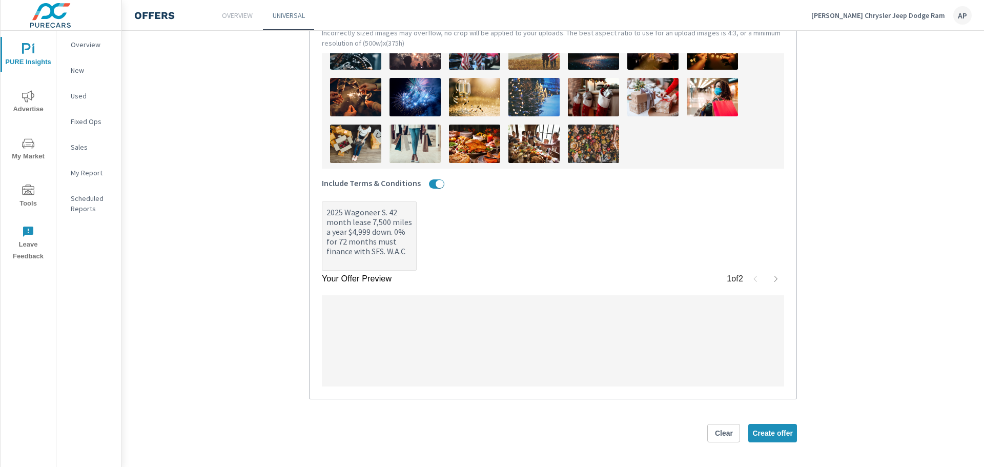
scroll to position [313, 0]
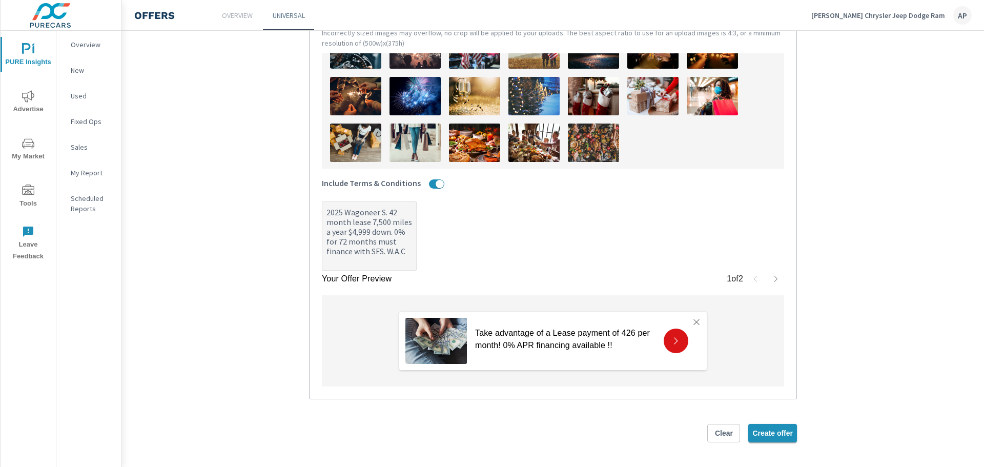
click at [783, 437] on span "Create offer" at bounding box center [772, 432] width 40 height 9
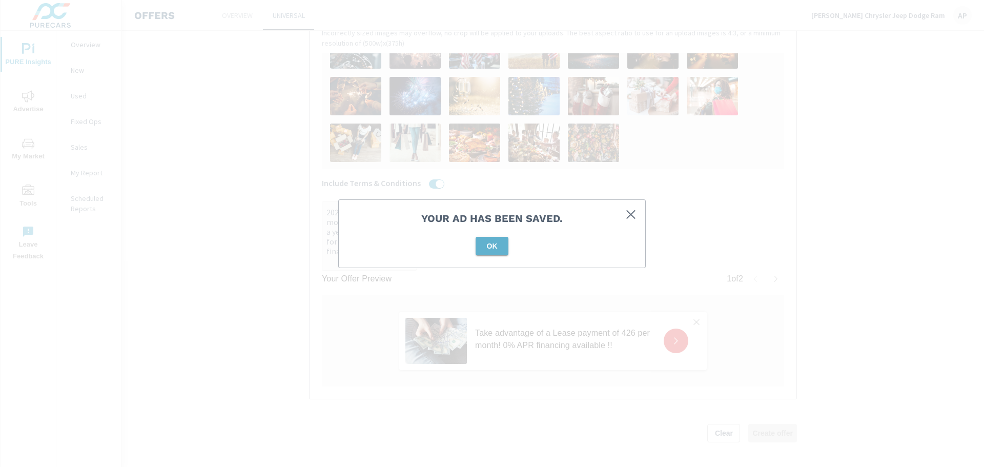
click at [486, 237] on button "OK" at bounding box center [492, 246] width 33 height 18
